Goal: Use online tool/utility: Utilize a website feature to perform a specific function

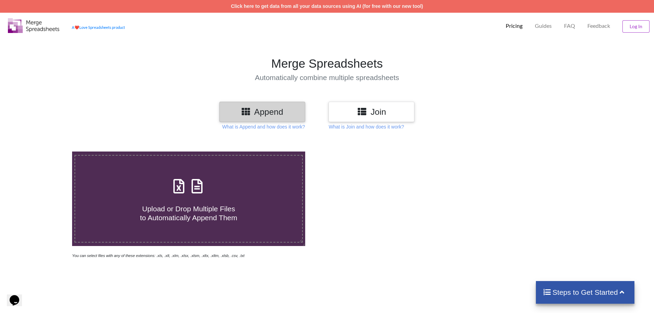
click at [178, 190] on icon at bounding box center [178, 182] width 17 height 14
click at [47, 151] on input "Upload or Drop Multiple Files to Automatically Append Them" at bounding box center [47, 151] width 0 height 0
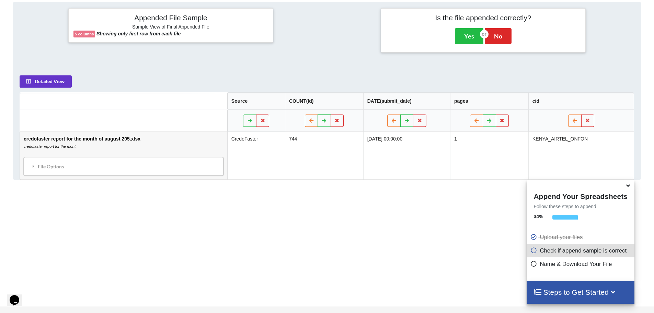
scroll to position [280, 0]
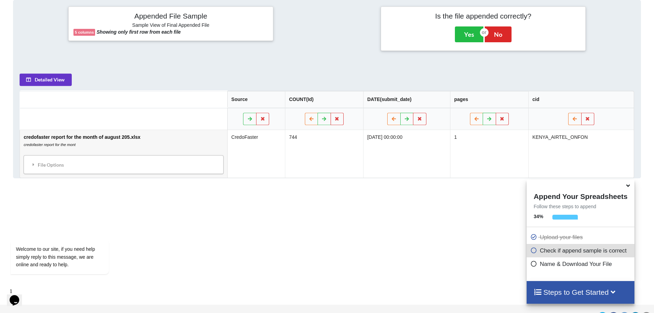
type input "C:\fakepath\credoFaster p20250902.csv"
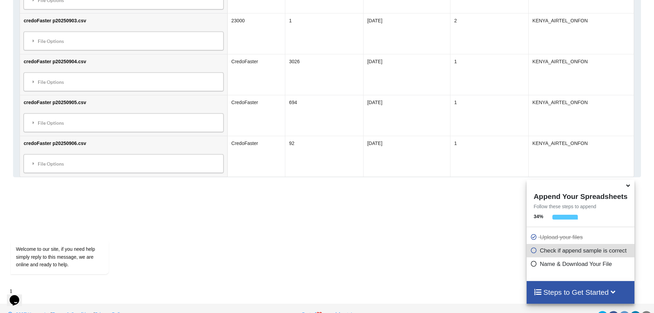
scroll to position [501, 0]
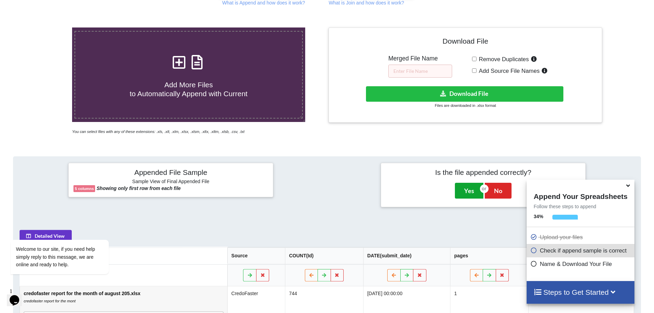
click at [463, 193] on button "Yes" at bounding box center [469, 191] width 28 height 16
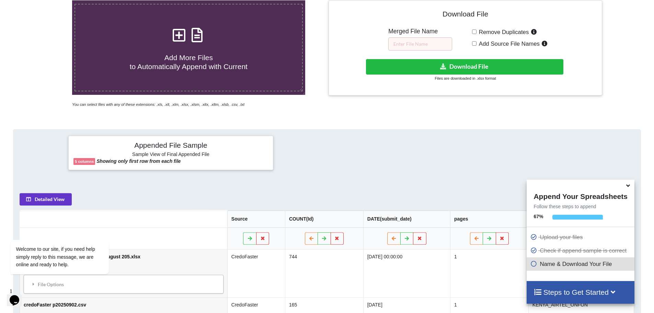
scroll to position [151, 0]
click at [414, 45] on input "text" at bounding box center [420, 43] width 64 height 13
paste input "credoFaster"
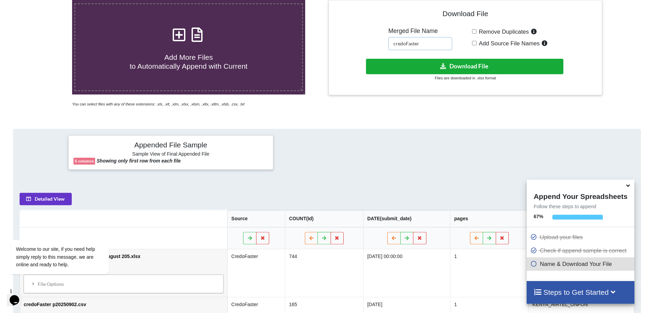
type input "credoFaster"
click at [443, 67] on icon at bounding box center [443, 65] width 7 height 5
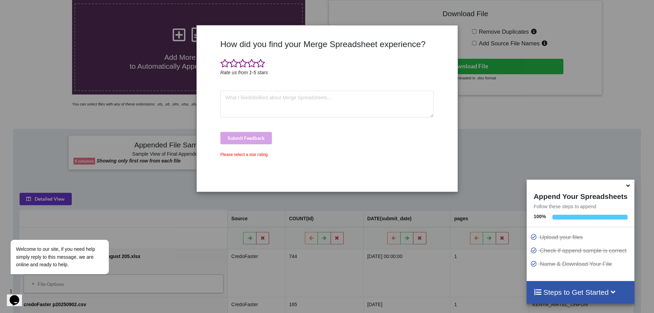
click at [513, 101] on div "How did you find your Merge Spreadsheet experience? Rate us from 1-5 stars Subm…" at bounding box center [327, 156] width 654 height 313
